Goal: Navigation & Orientation: Find specific page/section

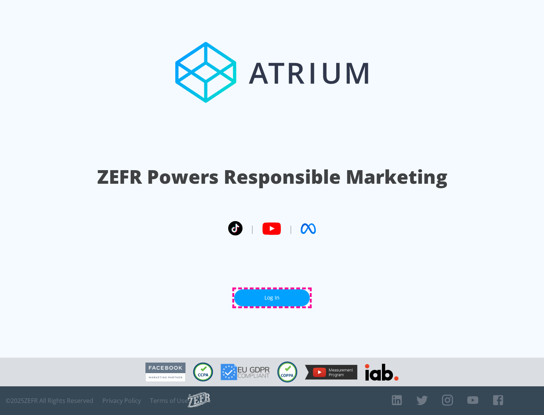
click at [272, 298] on link "Log In" at bounding box center [272, 298] width 76 height 17
